Goal: Task Accomplishment & Management: Manage account settings

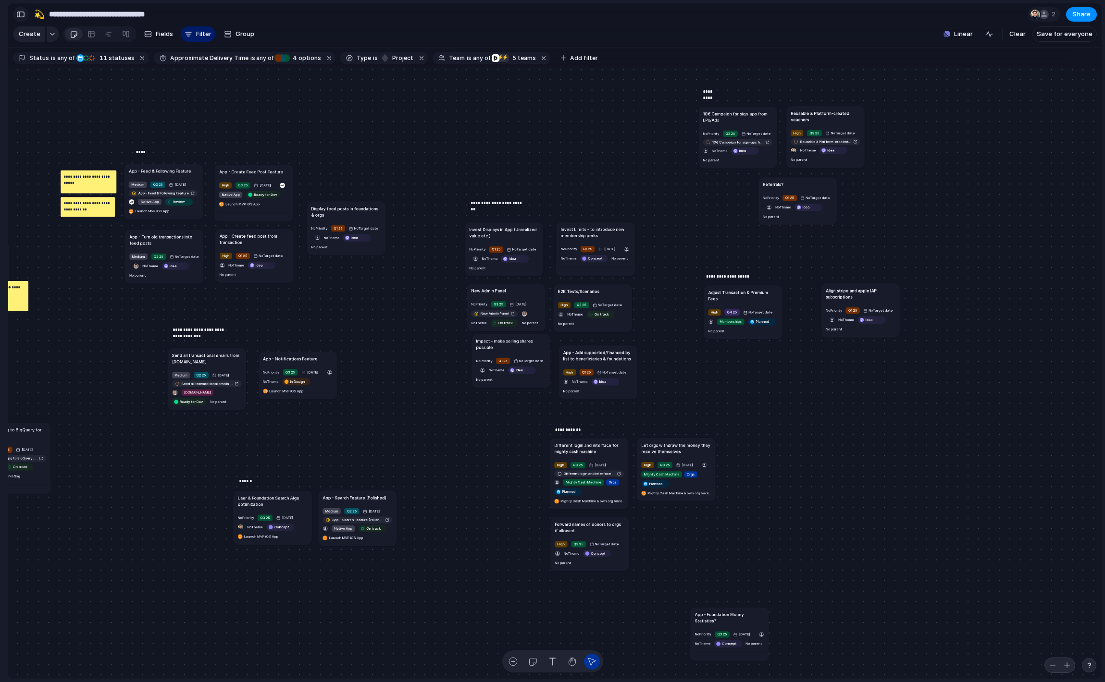
click at [23, 16] on div "button" at bounding box center [20, 14] width 9 height 7
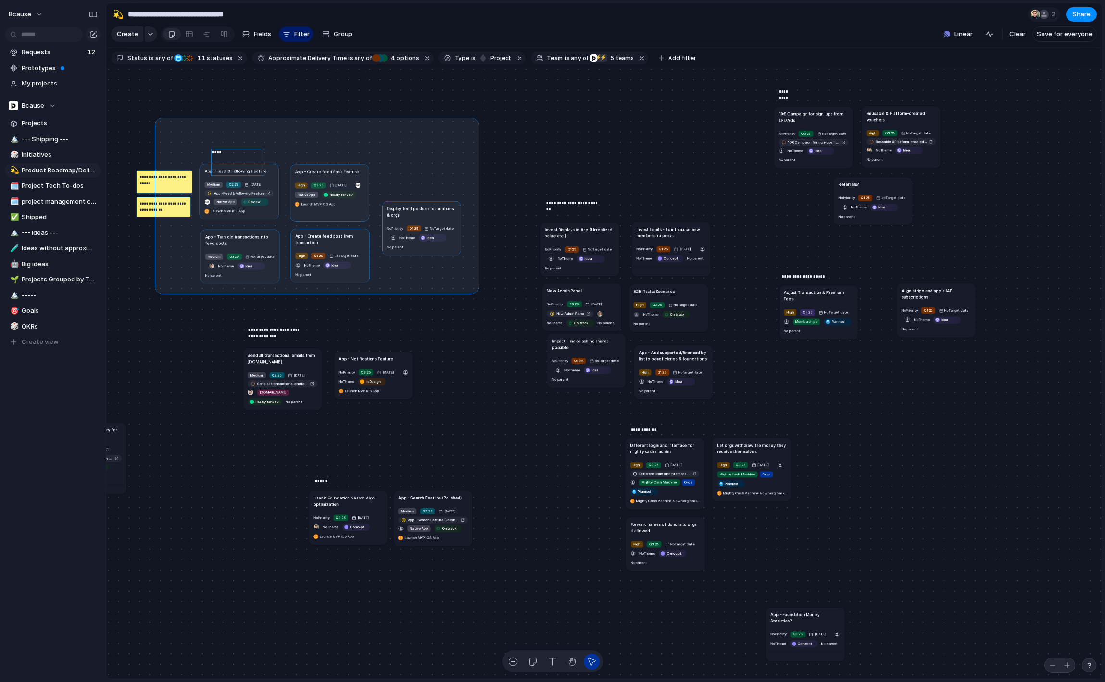
drag, startPoint x: 158, startPoint y: 121, endPoint x: 475, endPoint y: 291, distance: 359.8
click at [475, 291] on div "Send all transactional emails from [DOMAIN_NAME] Medium Q2 25 [DATE] Send all t…" at bounding box center [603, 374] width 995 height 610
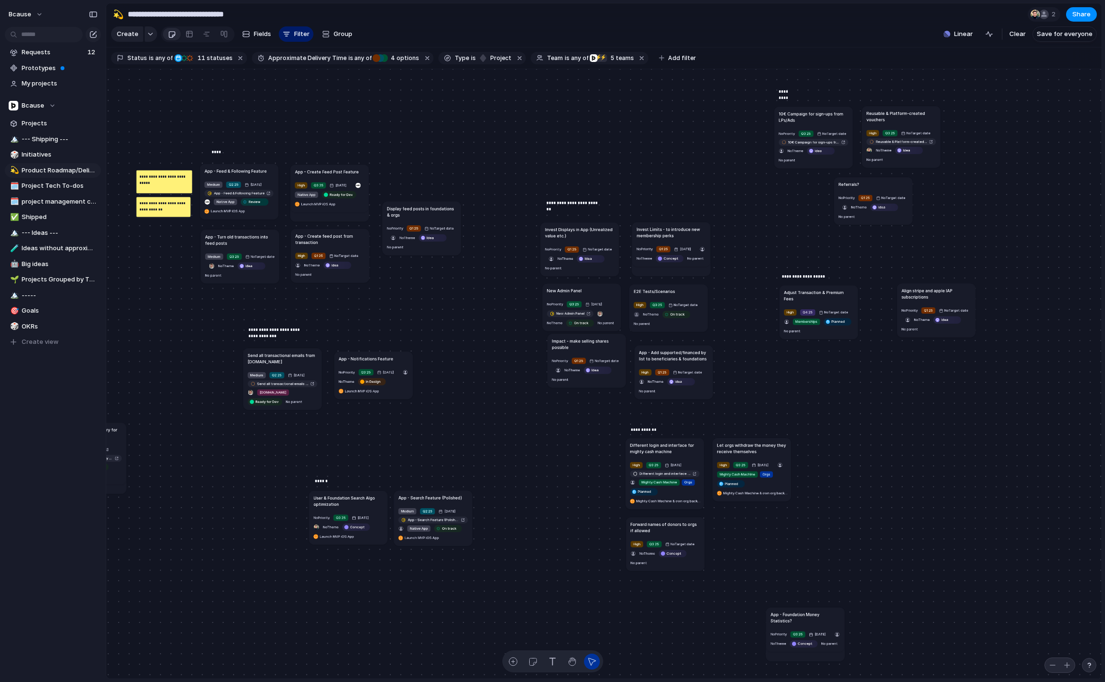
drag, startPoint x: 534, startPoint y: 663, endPoint x: 510, endPoint y: 443, distance: 220.4
click at [488, 398] on div "**********" at bounding box center [552, 341] width 1105 height 682
click at [537, 660] on button "button" at bounding box center [533, 662] width 16 height 16
click at [404, 126] on div at bounding box center [418, 137] width 78 height 78
drag, startPoint x: 394, startPoint y: 81, endPoint x: 424, endPoint y: 131, distance: 57.5
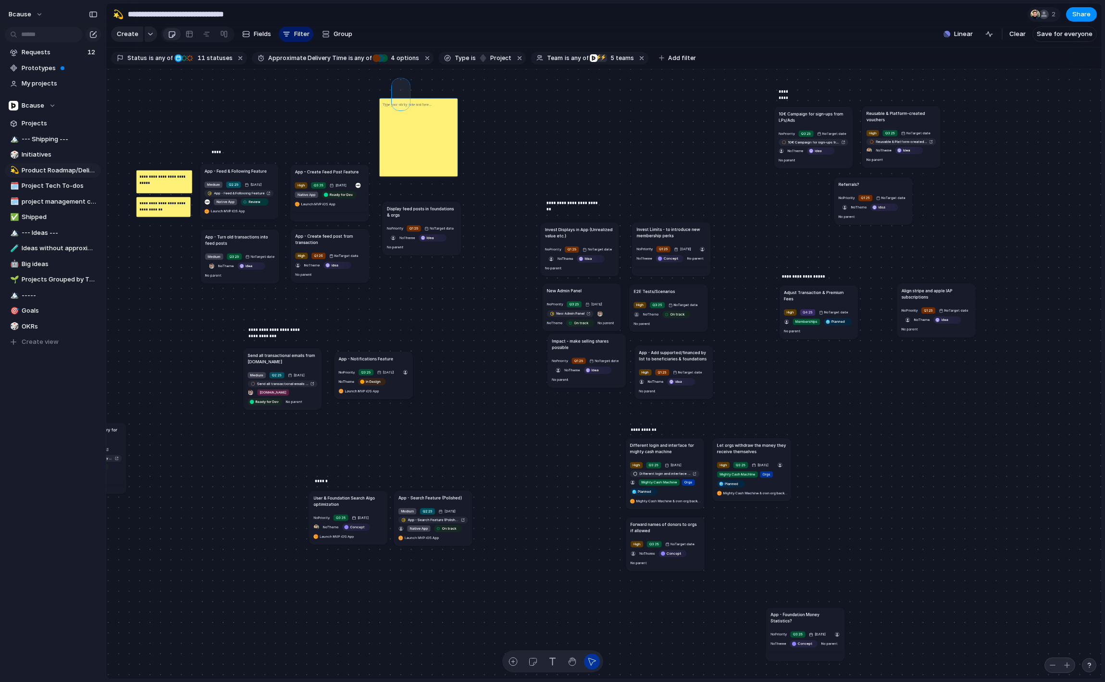
click at [423, 131] on div "Send all transactional emails from [DOMAIN_NAME] Medium Q2 25 [DATE] Send all t…" at bounding box center [603, 374] width 995 height 610
click at [446, 143] on span "Delete" at bounding box center [442, 143] width 20 height 10
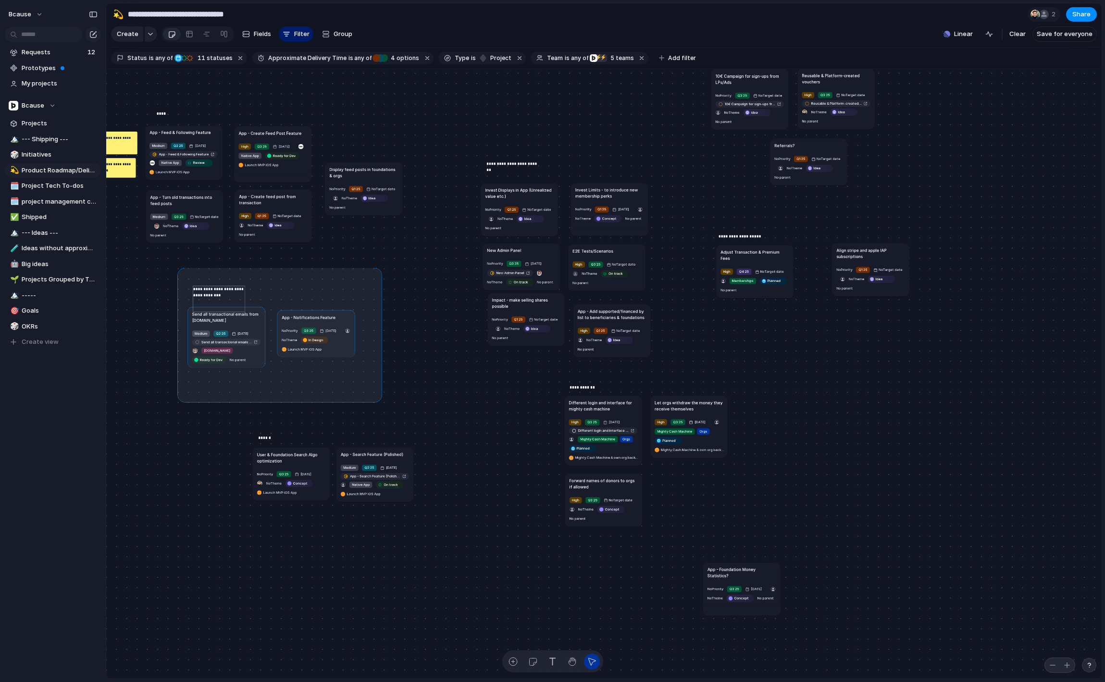
drag, startPoint x: 181, startPoint y: 271, endPoint x: 379, endPoint y: 399, distance: 235.6
click at [379, 399] on div "Send all transactional emails from [DOMAIN_NAME] Medium Q2 25 [DATE] Send all t…" at bounding box center [603, 374] width 995 height 610
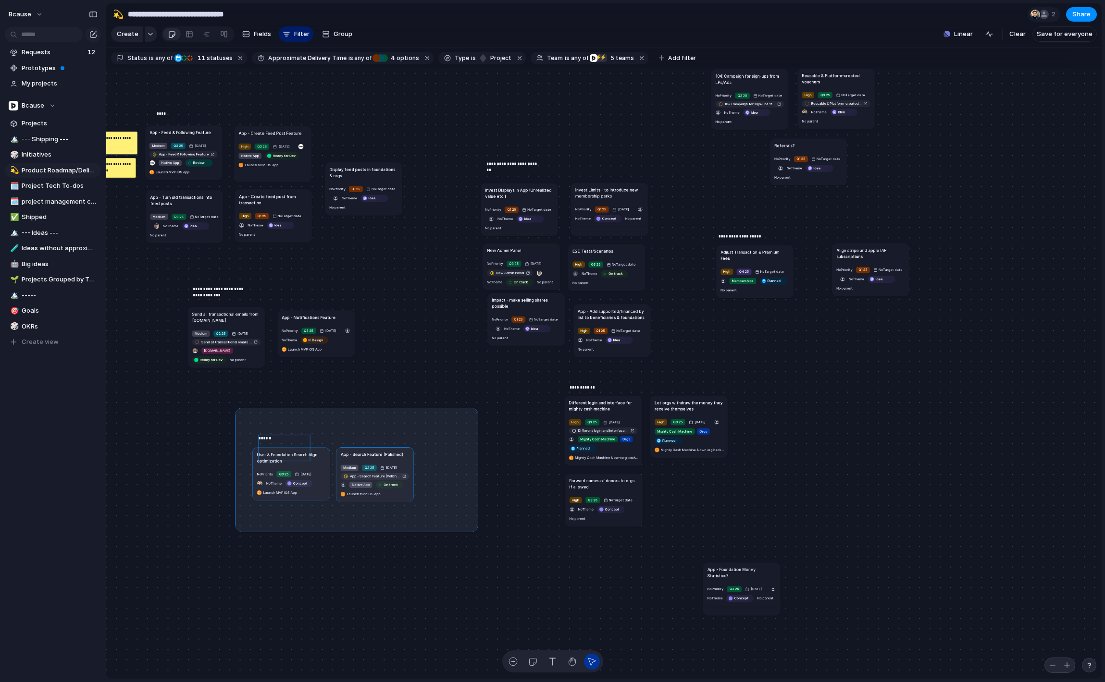
drag, startPoint x: 238, startPoint y: 411, endPoint x: 476, endPoint y: 528, distance: 264.5
click at [476, 528] on div "Send all transactional emails from [DOMAIN_NAME] Medium Q2 25 [DATE] Send all t…" at bounding box center [603, 374] width 995 height 610
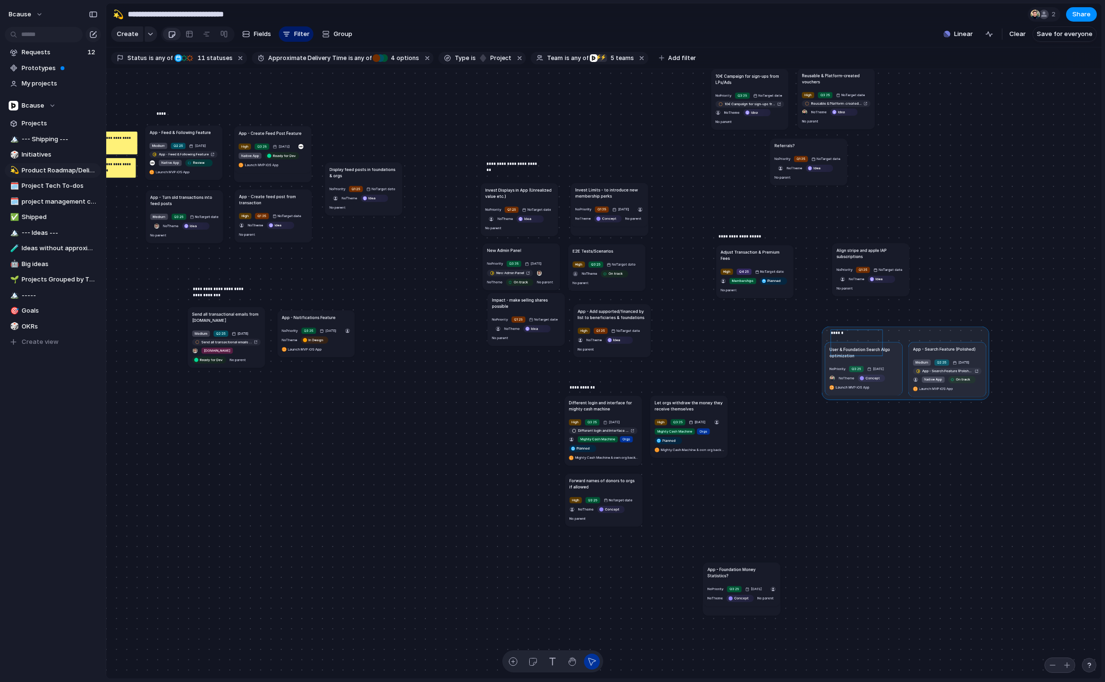
drag, startPoint x: 366, startPoint y: 454, endPoint x: 936, endPoint y: 356, distance: 578.7
click at [936, 356] on div at bounding box center [906, 364] width 168 height 74
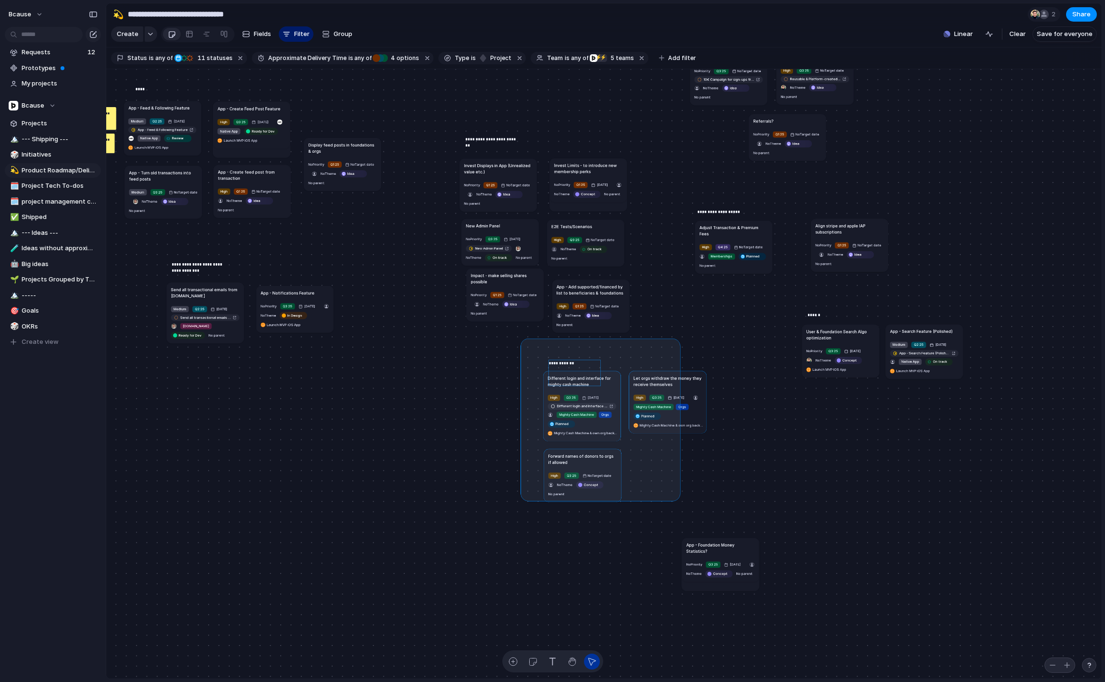
drag, startPoint x: 524, startPoint y: 342, endPoint x: 676, endPoint y: 498, distance: 218.4
click at [676, 498] on div "Send all transactional emails from [DOMAIN_NAME] Medium Q2 25 [DATE] Send all t…" at bounding box center [603, 374] width 995 height 610
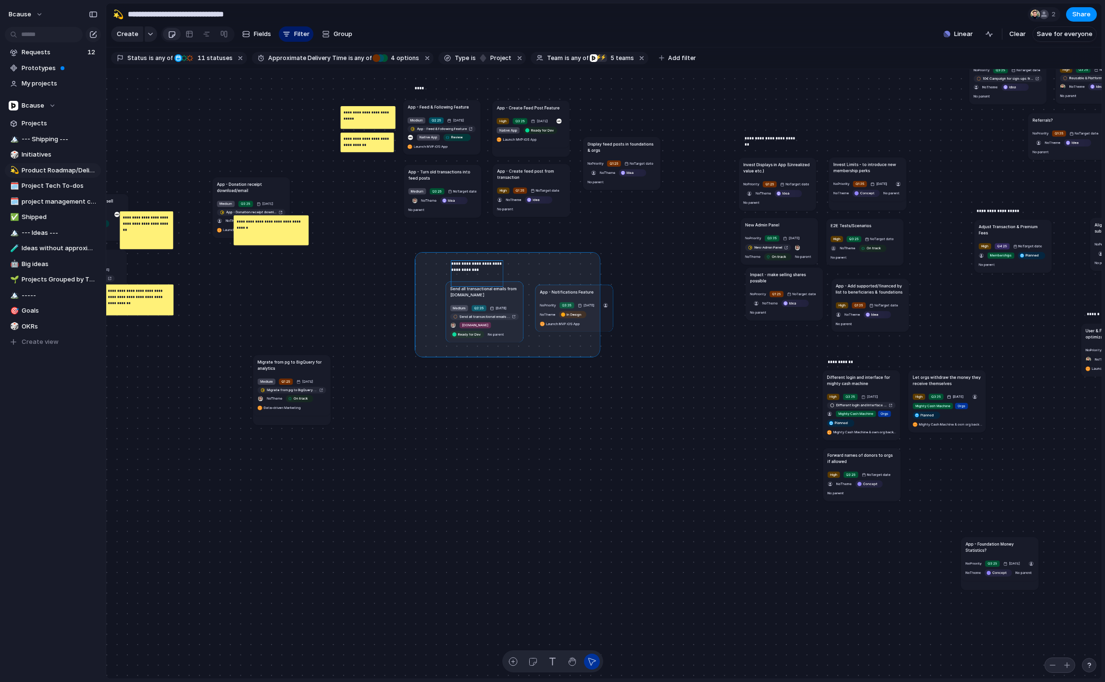
drag, startPoint x: 418, startPoint y: 255, endPoint x: 603, endPoint y: 365, distance: 215.4
click at [603, 365] on div "Send all transactional emails from [DOMAIN_NAME] Medium Q2 25 [DATE] Send all t…" at bounding box center [603, 374] width 995 height 610
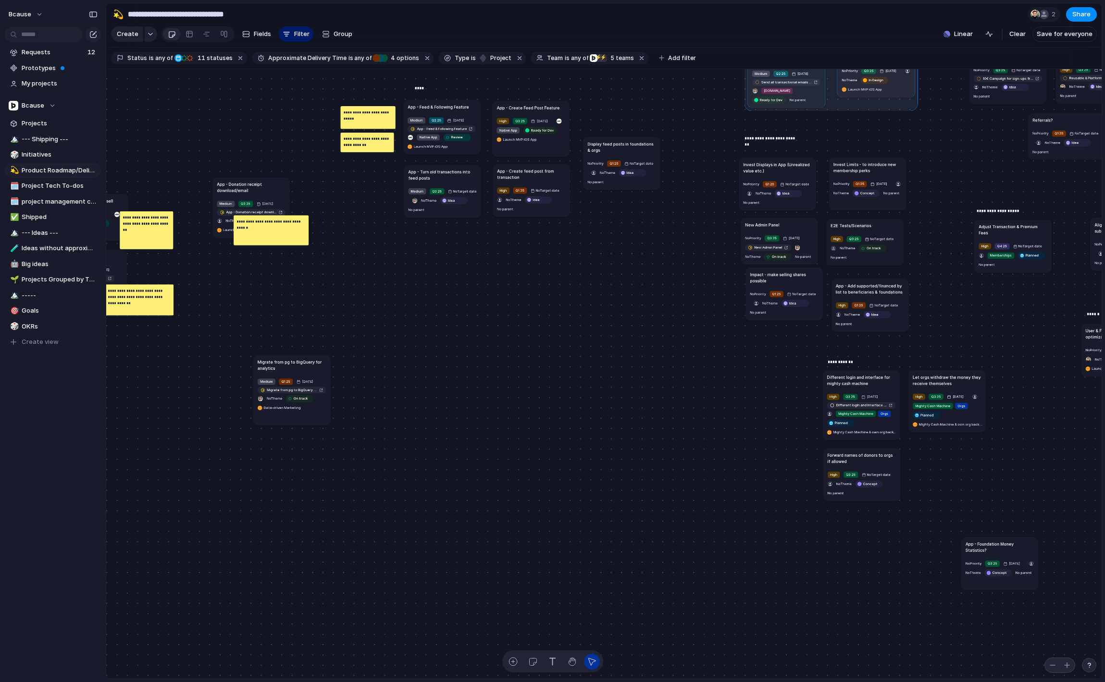
drag, startPoint x: 558, startPoint y: 294, endPoint x: 861, endPoint y: 67, distance: 378.9
click at [860, 60] on main "**********" at bounding box center [604, 341] width 996 height 676
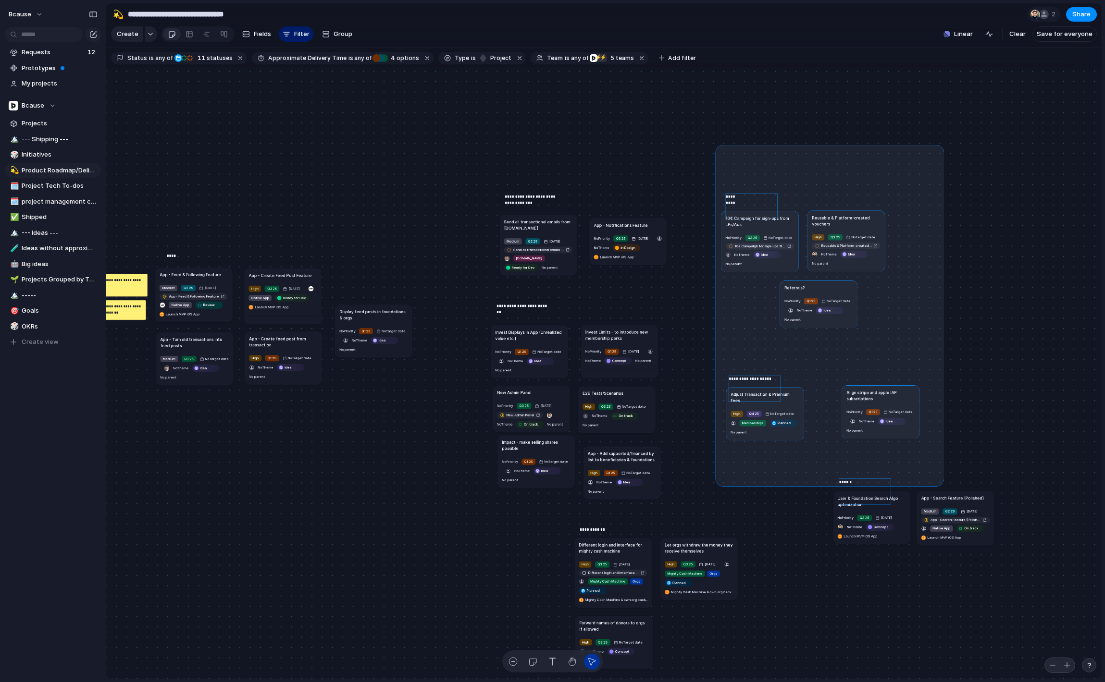
drag, startPoint x: 718, startPoint y: 148, endPoint x: 945, endPoint y: 479, distance: 401.5
click at [945, 480] on div "Send all transactional emails from [DOMAIN_NAME] Medium Q2 25 [DATE] Send all t…" at bounding box center [603, 374] width 995 height 610
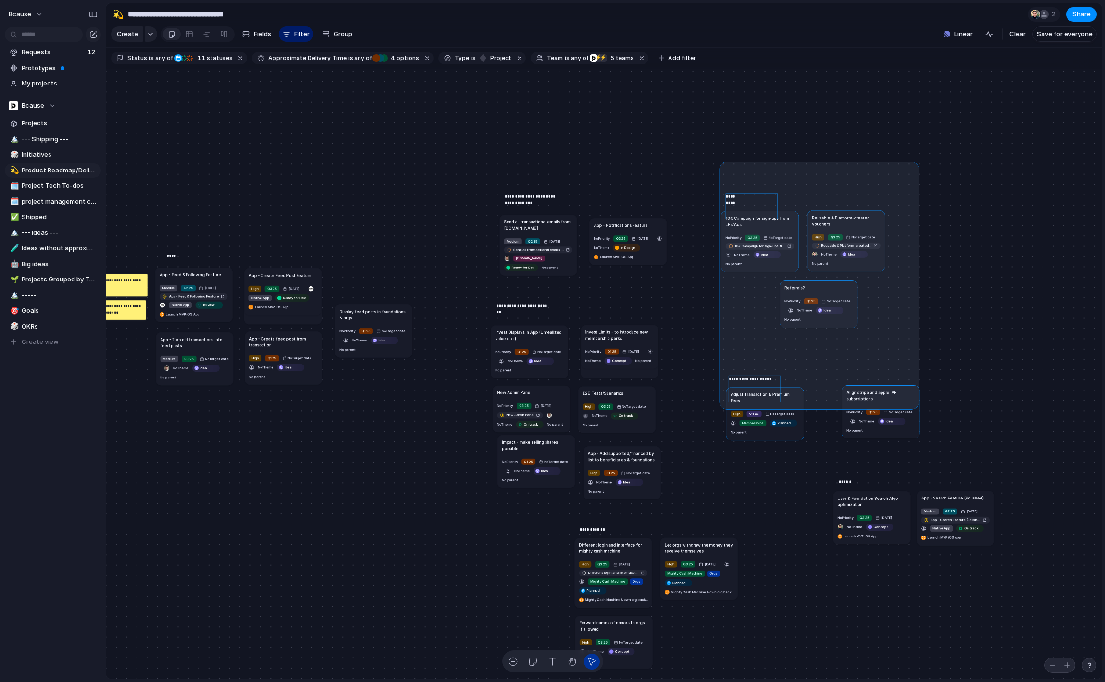
drag, startPoint x: 722, startPoint y: 165, endPoint x: 928, endPoint y: 416, distance: 324.7
click at [928, 416] on div "Send all transactional emails from [DOMAIN_NAME] Medium Q2 25 [DATE] Send all t…" at bounding box center [603, 374] width 995 height 610
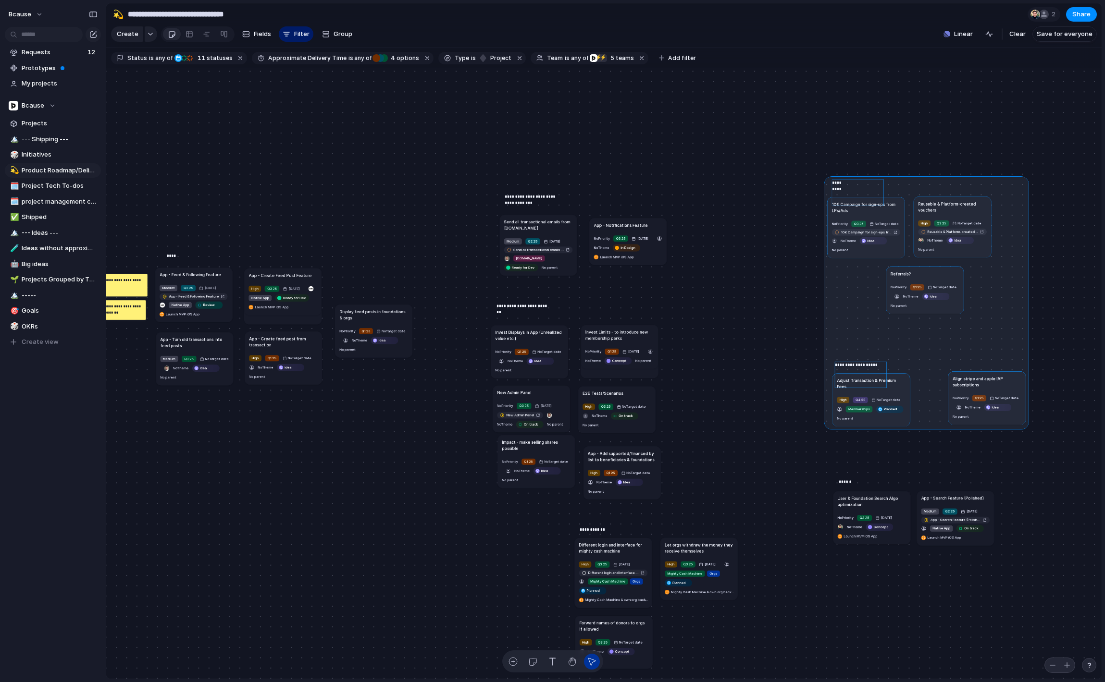
drag, startPoint x: 872, startPoint y: 401, endPoint x: 972, endPoint y: 400, distance: 99.9
click at [983, 392] on div at bounding box center [926, 302] width 205 height 253
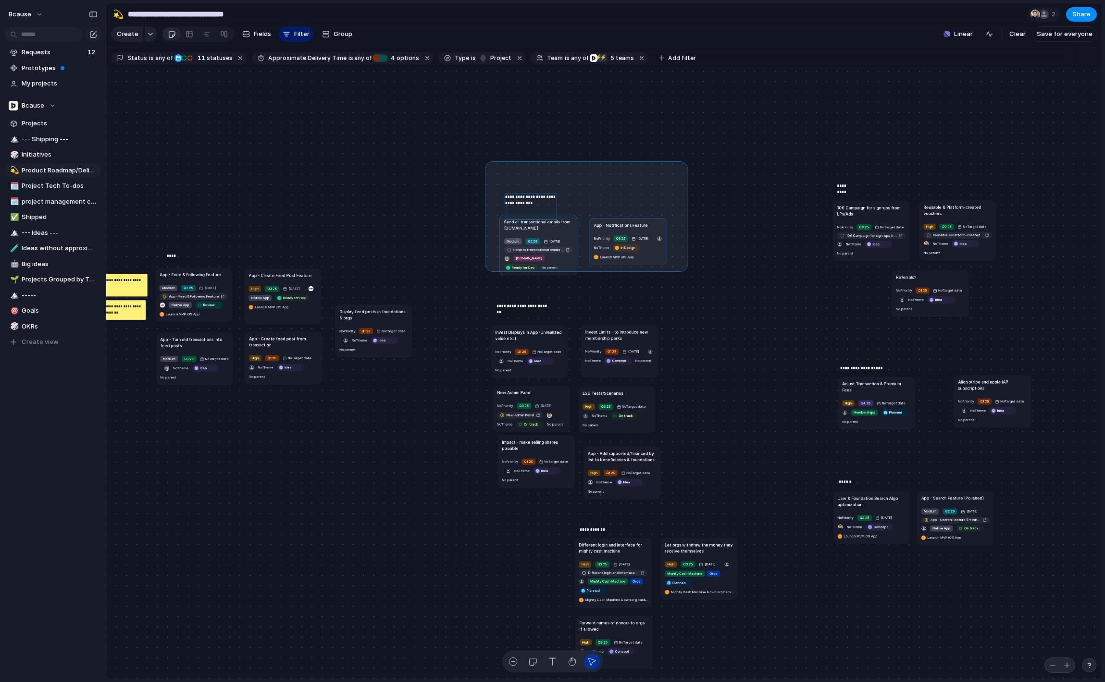
drag, startPoint x: 488, startPoint y: 164, endPoint x: 685, endPoint y: 269, distance: 222.9
click at [685, 269] on div "Send all transactional emails from [DOMAIN_NAME] Medium Q2 25 [DATE] Send all t…" at bounding box center [603, 374] width 995 height 610
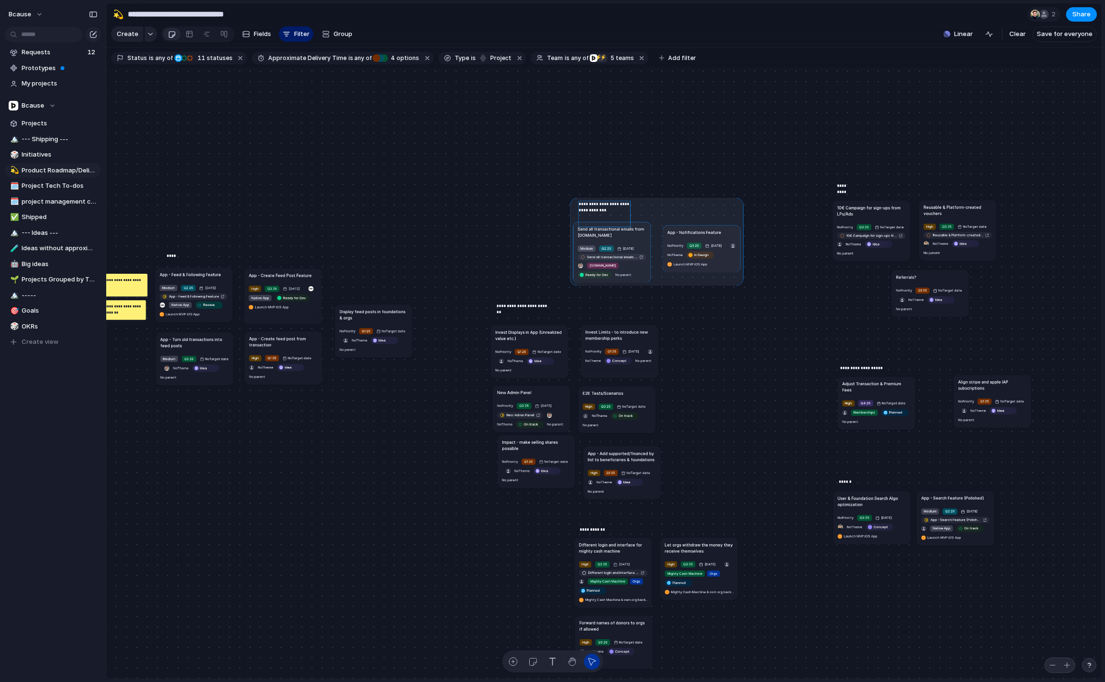
drag, startPoint x: 629, startPoint y: 228, endPoint x: 705, endPoint y: 233, distance: 76.1
click at [705, 233] on div at bounding box center [656, 241] width 173 height 88
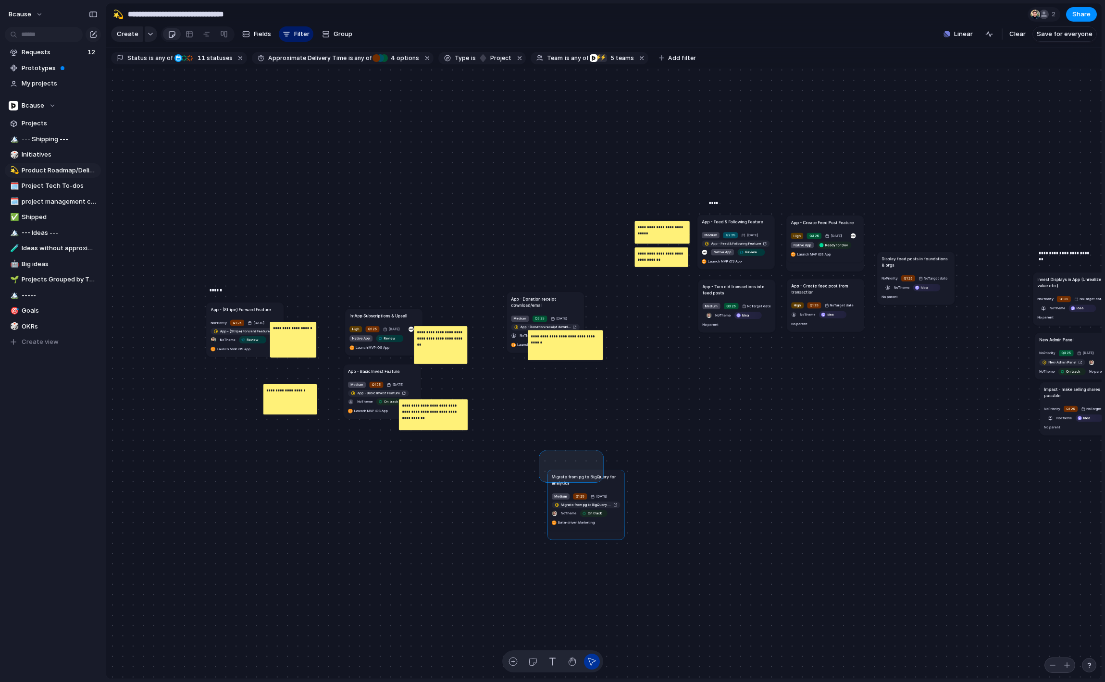
drag, startPoint x: 542, startPoint y: 454, endPoint x: 675, endPoint y: 547, distance: 162.4
click at [611, 547] on div "Send all transactional emails from [DOMAIN_NAME] Medium Q2 25 [DATE] Send all t…" at bounding box center [344, 579] width 533 height 327
drag, startPoint x: 606, startPoint y: 484, endPoint x: 685, endPoint y: 416, distance: 104.2
click at [684, 415] on h1 "Migrate from pg to BigQuery for analytics" at bounding box center [655, 410] width 69 height 12
drag, startPoint x: 660, startPoint y: 408, endPoint x: 1063, endPoint y: 461, distance: 406.5
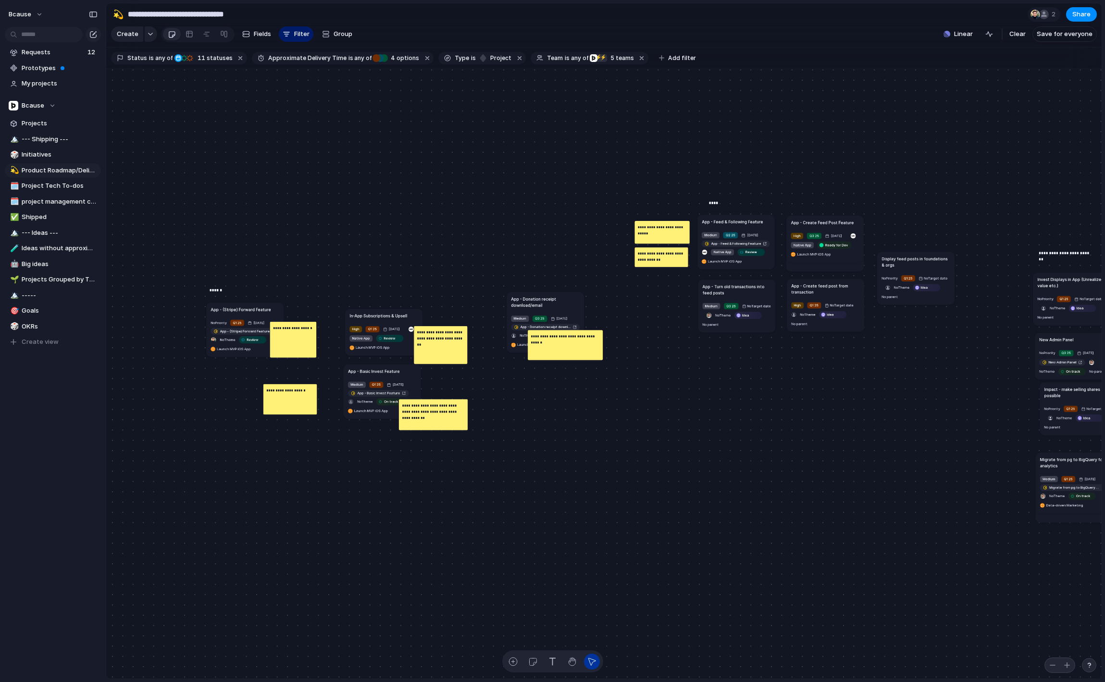
click at [1070, 461] on h1 "Migrate from pg to BigQuery for analytics" at bounding box center [1074, 462] width 69 height 12
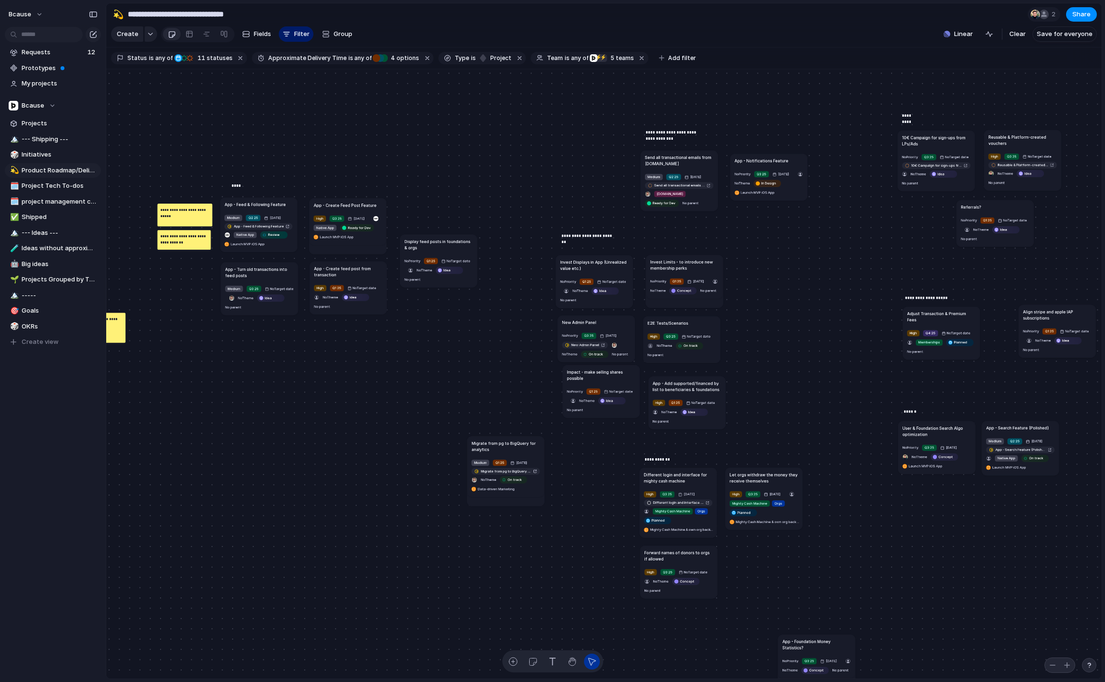
drag, startPoint x: 608, startPoint y: 448, endPoint x: 516, endPoint y: 448, distance: 91.3
click at [516, 448] on h1 "Migrate from pg to BigQuery for analytics" at bounding box center [505, 446] width 69 height 12
drag, startPoint x: 532, startPoint y: 447, endPoint x: 520, endPoint y: 470, distance: 25.8
click at [521, 470] on h1 "Migrate from pg to BigQuery for analytics" at bounding box center [498, 470] width 69 height 12
click at [56, 66] on span "Prototypes" at bounding box center [60, 68] width 76 height 10
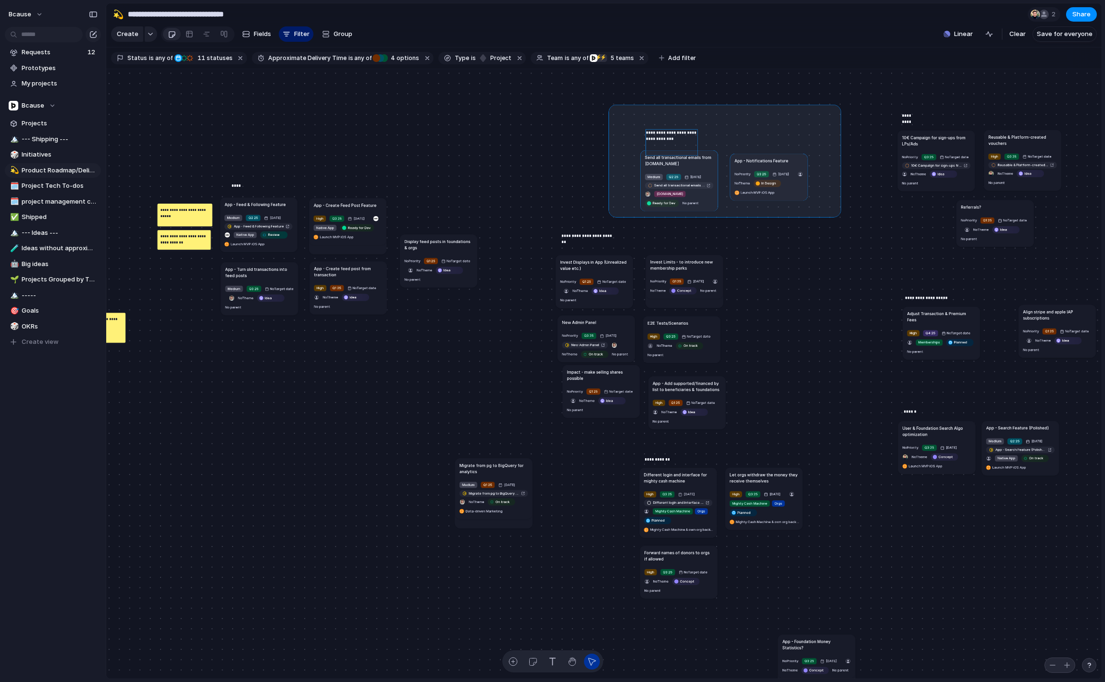
drag, startPoint x: 616, startPoint y: 111, endPoint x: 841, endPoint y: 224, distance: 251.8
click at [842, 222] on div "Send all transactional emails from [DOMAIN_NAME] Medium Q2 25 [DATE] Send all t…" at bounding box center [603, 374] width 995 height 610
drag, startPoint x: 845, startPoint y: 223, endPoint x: 608, endPoint y: 91, distance: 271.0
click at [602, 94] on div "Send all transactional emails from [DOMAIN_NAME] Medium Q2 25 [DATE] Send all t…" at bounding box center [603, 374] width 995 height 610
drag, startPoint x: 612, startPoint y: 109, endPoint x: 858, endPoint y: 223, distance: 271.3
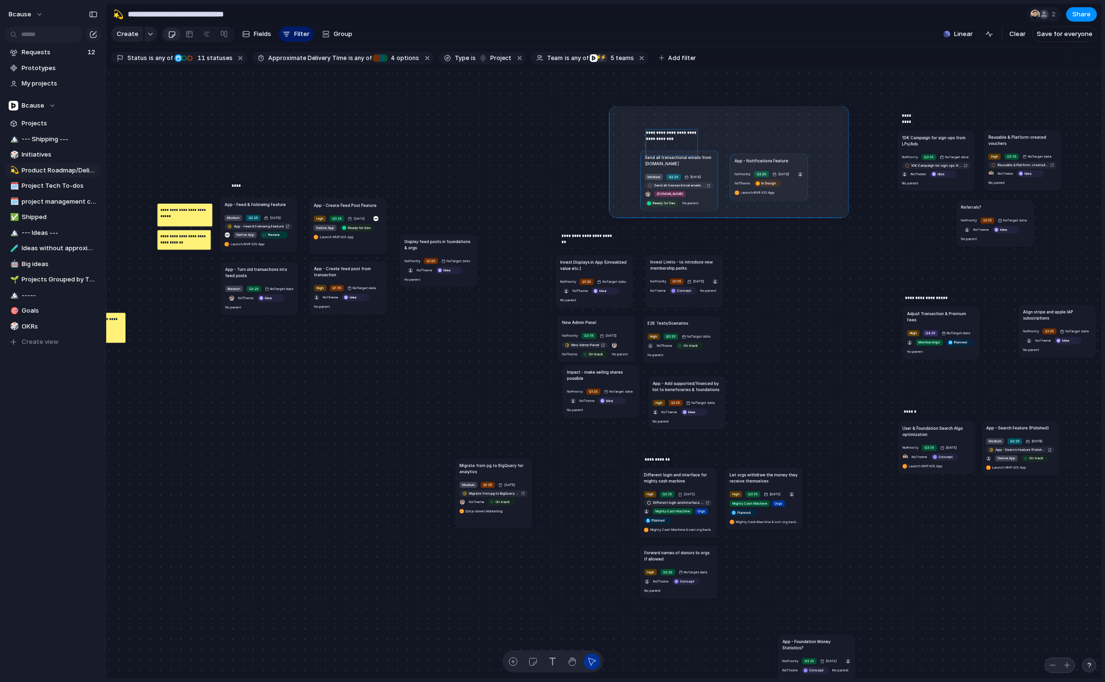
click at [858, 223] on div "Send all transactional emails from [DOMAIN_NAME] Medium Q2 25 [DATE] Send all t…" at bounding box center [603, 374] width 995 height 610
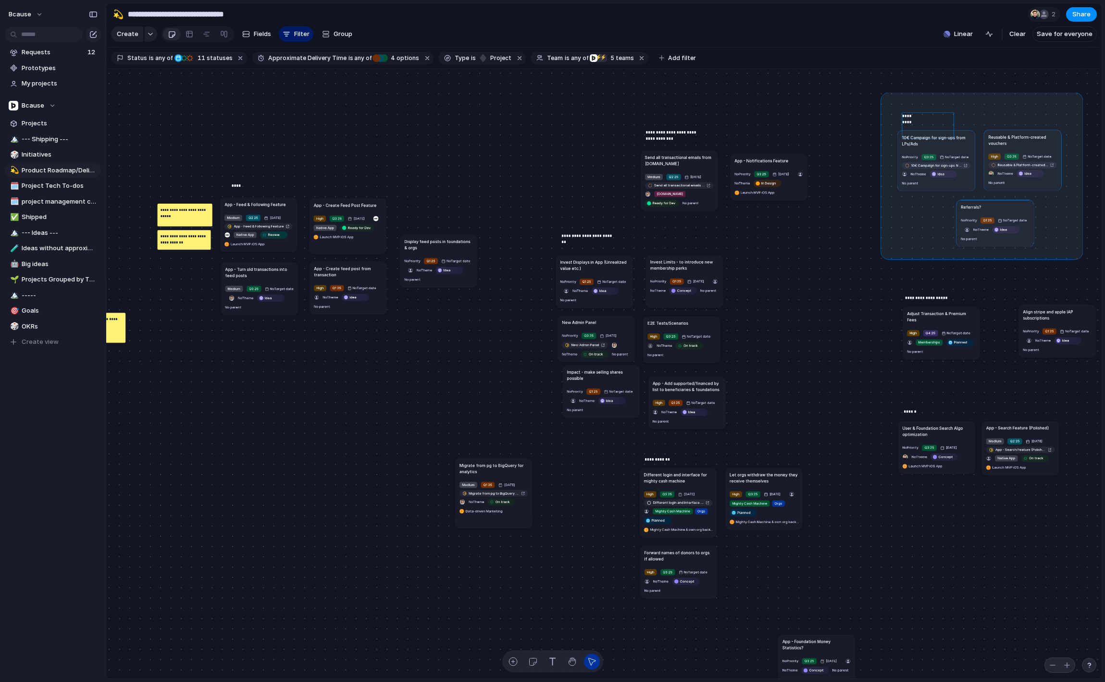
drag, startPoint x: 884, startPoint y: 96, endPoint x: 1077, endPoint y: 260, distance: 253.9
click at [1077, 260] on div "Send all transactional emails from [DOMAIN_NAME] Medium Q2 25 [DATE] Send all t…" at bounding box center [603, 374] width 995 height 610
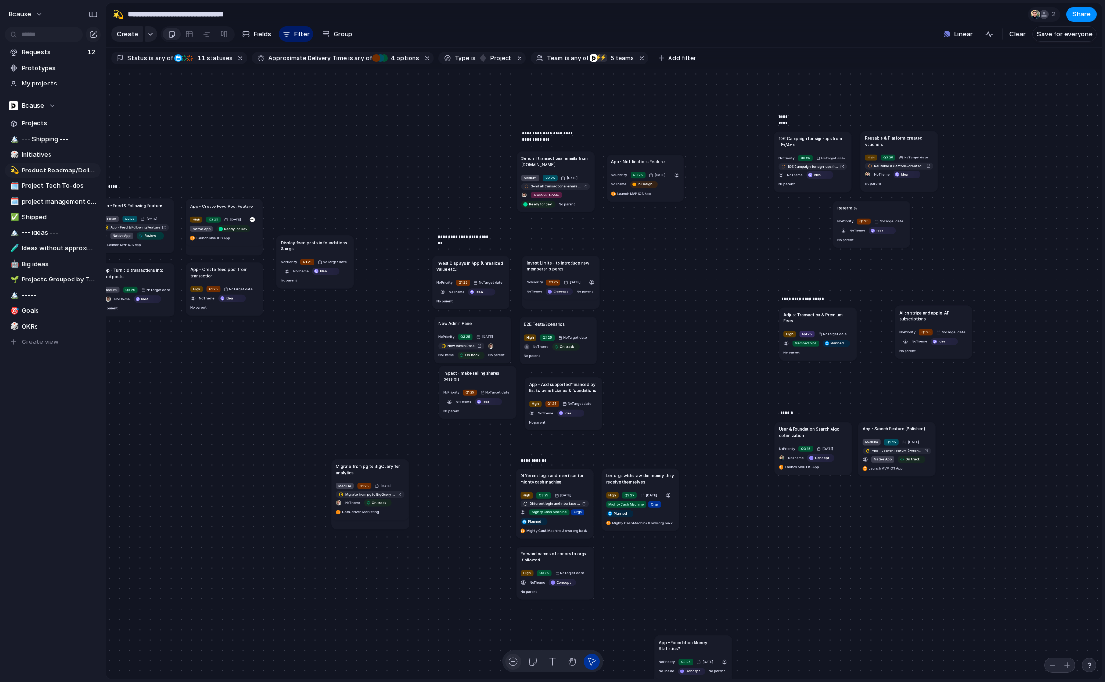
click at [512, 660] on div "button" at bounding box center [513, 662] width 10 height 10
type textarea "*"
type textarea "**********"
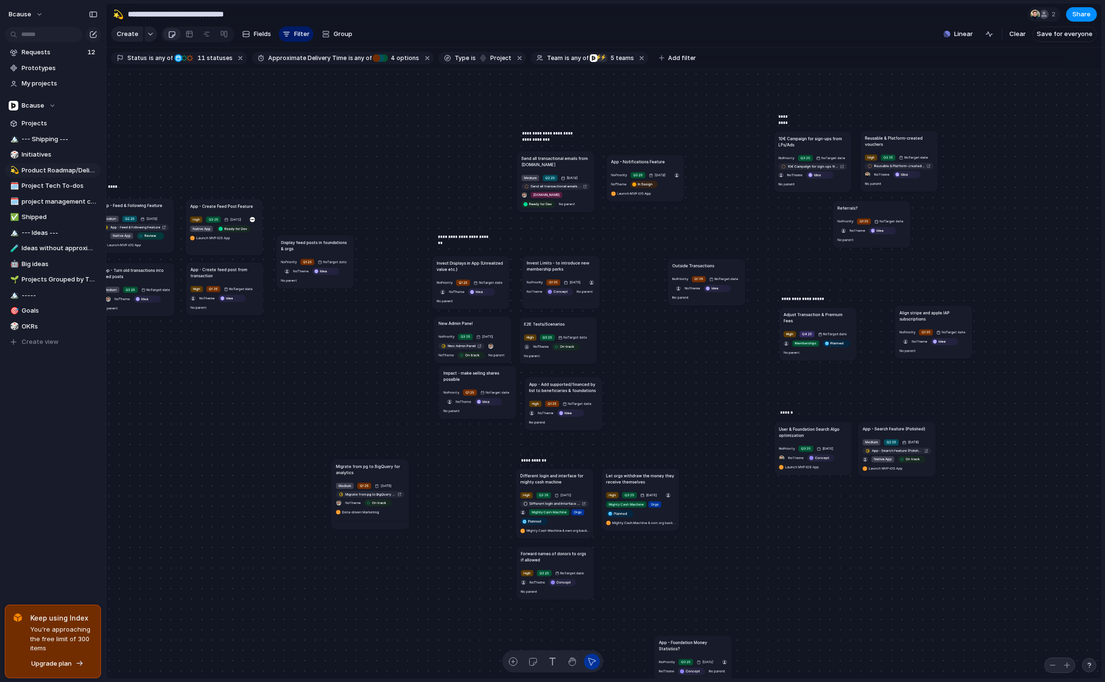
click at [721, 262] on article "Outside Transactions No Priority Q1 25 No Target date No Theme Idea No parent" at bounding box center [705, 281] width 77 height 47
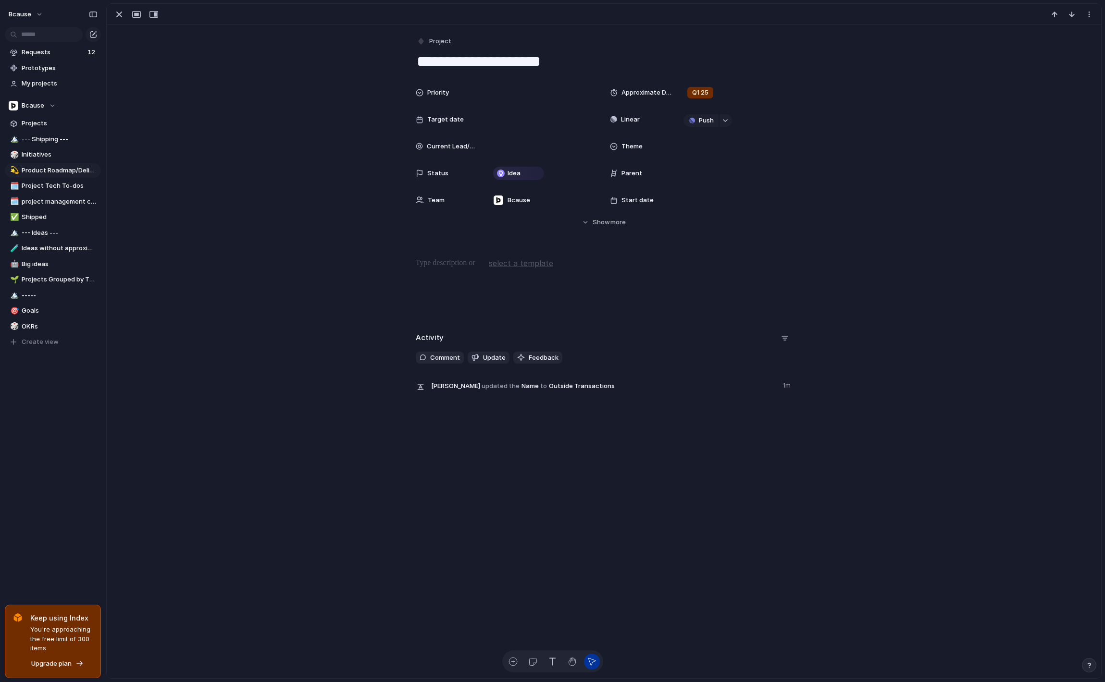
click at [575, 65] on textarea "**********" at bounding box center [604, 61] width 377 height 20
type textarea "**********"
click at [113, 18] on div "button" at bounding box center [119, 15] width 12 height 12
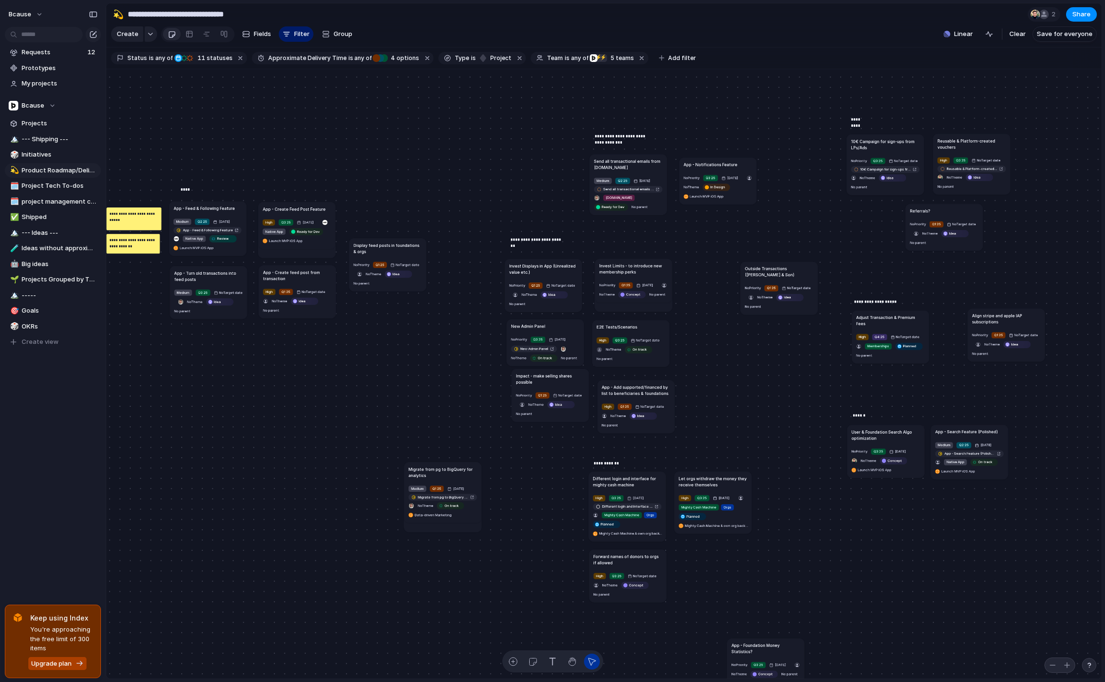
click at [62, 661] on span "Upgrade plan" at bounding box center [51, 664] width 40 height 10
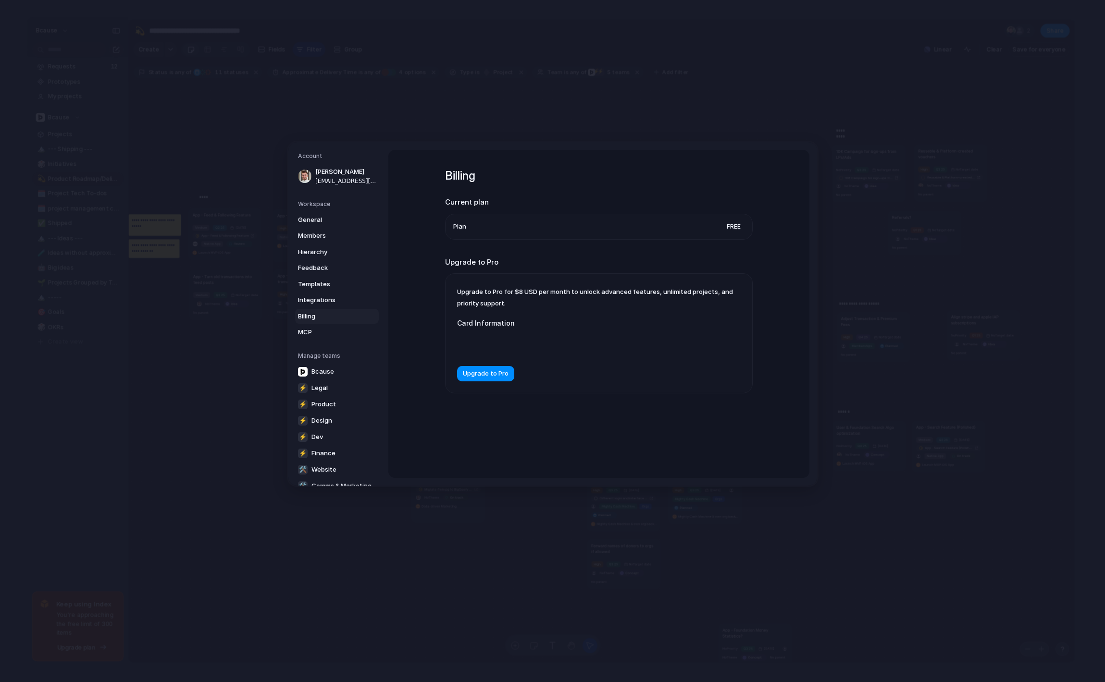
drag, startPoint x: 485, startPoint y: 293, endPoint x: 528, endPoint y: 298, distance: 43.1
click at [525, 298] on div "Upgrade to Pro for $8 USD per month to unlock advanced features, unlimited proj…" at bounding box center [598, 333] width 307 height 119
click at [528, 298] on div "Upgrade to Pro for $8 USD per month to unlock advanced features, unlimited proj…" at bounding box center [598, 333] width 307 height 119
drag, startPoint x: 531, startPoint y: 307, endPoint x: 455, endPoint y: 294, distance: 76.9
click at [458, 294] on div "Upgrade to Pro for $8 USD per month to unlock advanced features, unlimited proj…" at bounding box center [598, 333] width 307 height 119
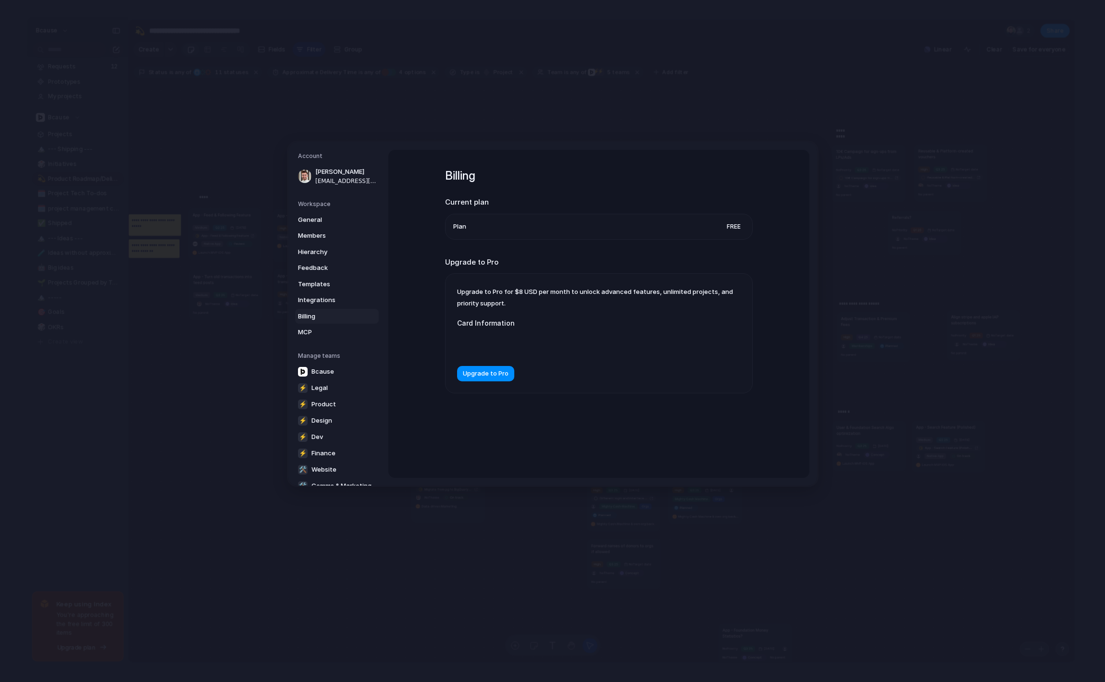
click at [455, 294] on div "Upgrade to Pro for $8 USD per month to unlock advanced features, unlimited proj…" at bounding box center [598, 333] width 307 height 119
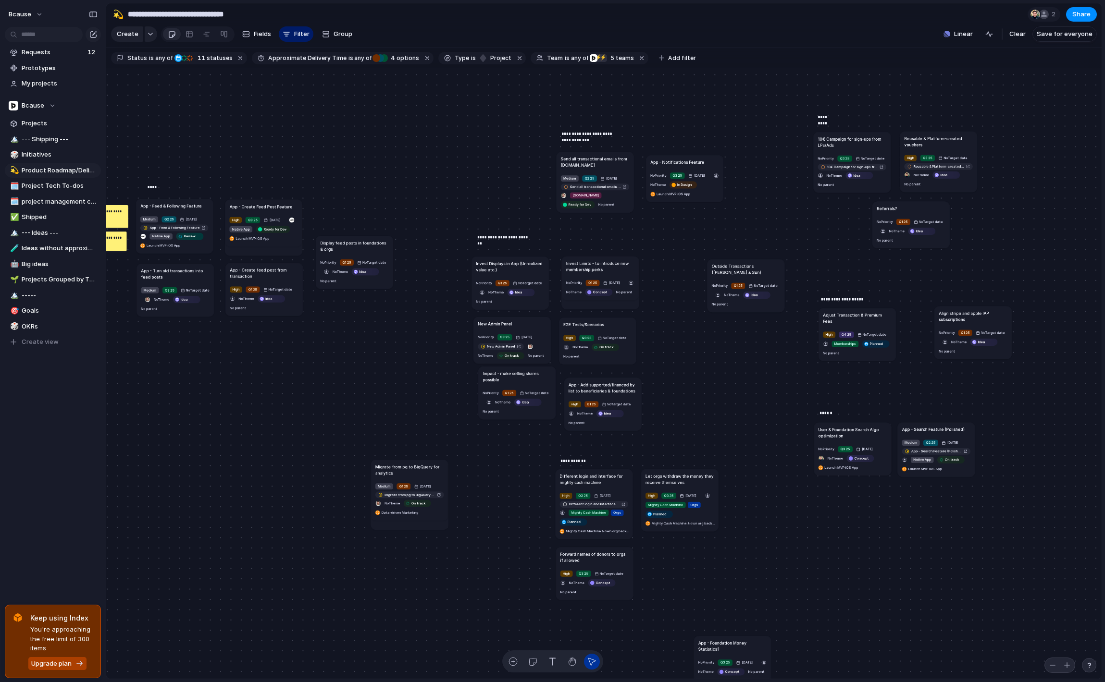
click at [48, 662] on span "Upgrade plan" at bounding box center [51, 664] width 40 height 10
click at [49, 660] on span "Upgrade plan" at bounding box center [51, 664] width 40 height 10
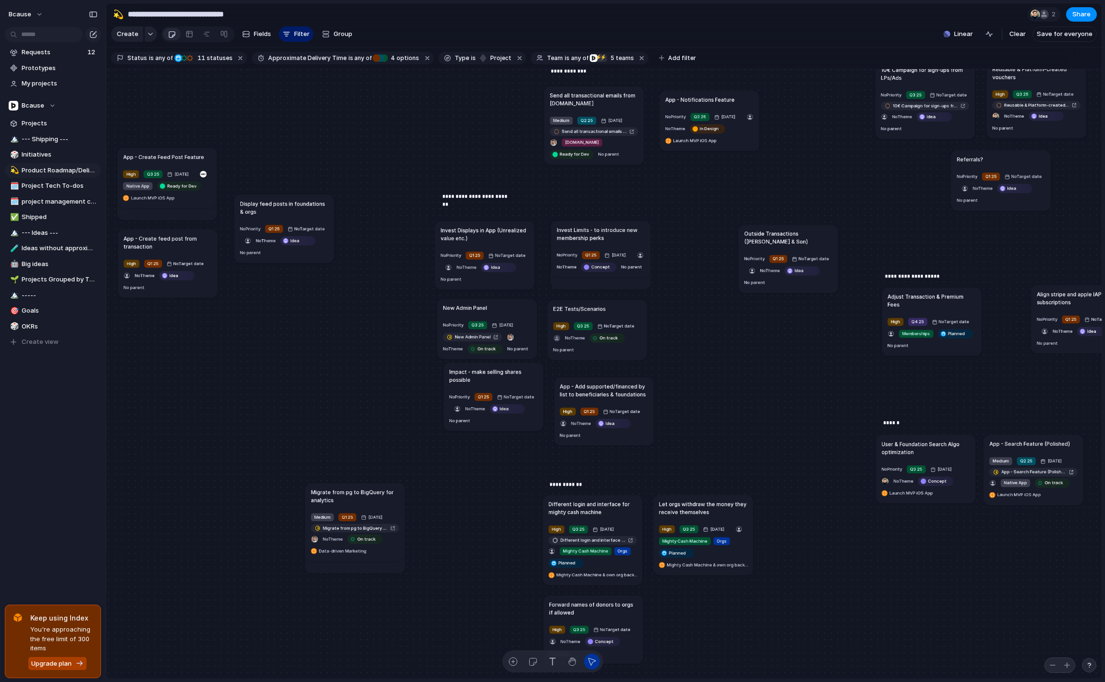
click at [51, 660] on span "Upgrade plan" at bounding box center [51, 664] width 40 height 10
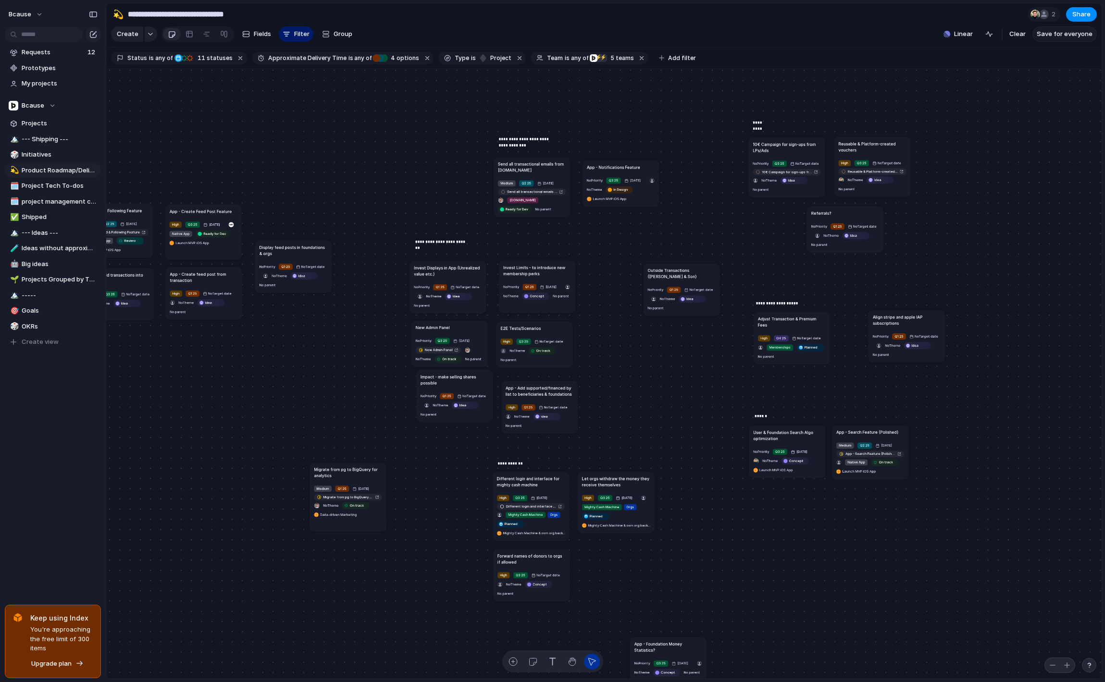
click at [1068, 35] on span "Save for everyone" at bounding box center [1064, 34] width 56 height 10
